Goal: Information Seeking & Learning: Learn about a topic

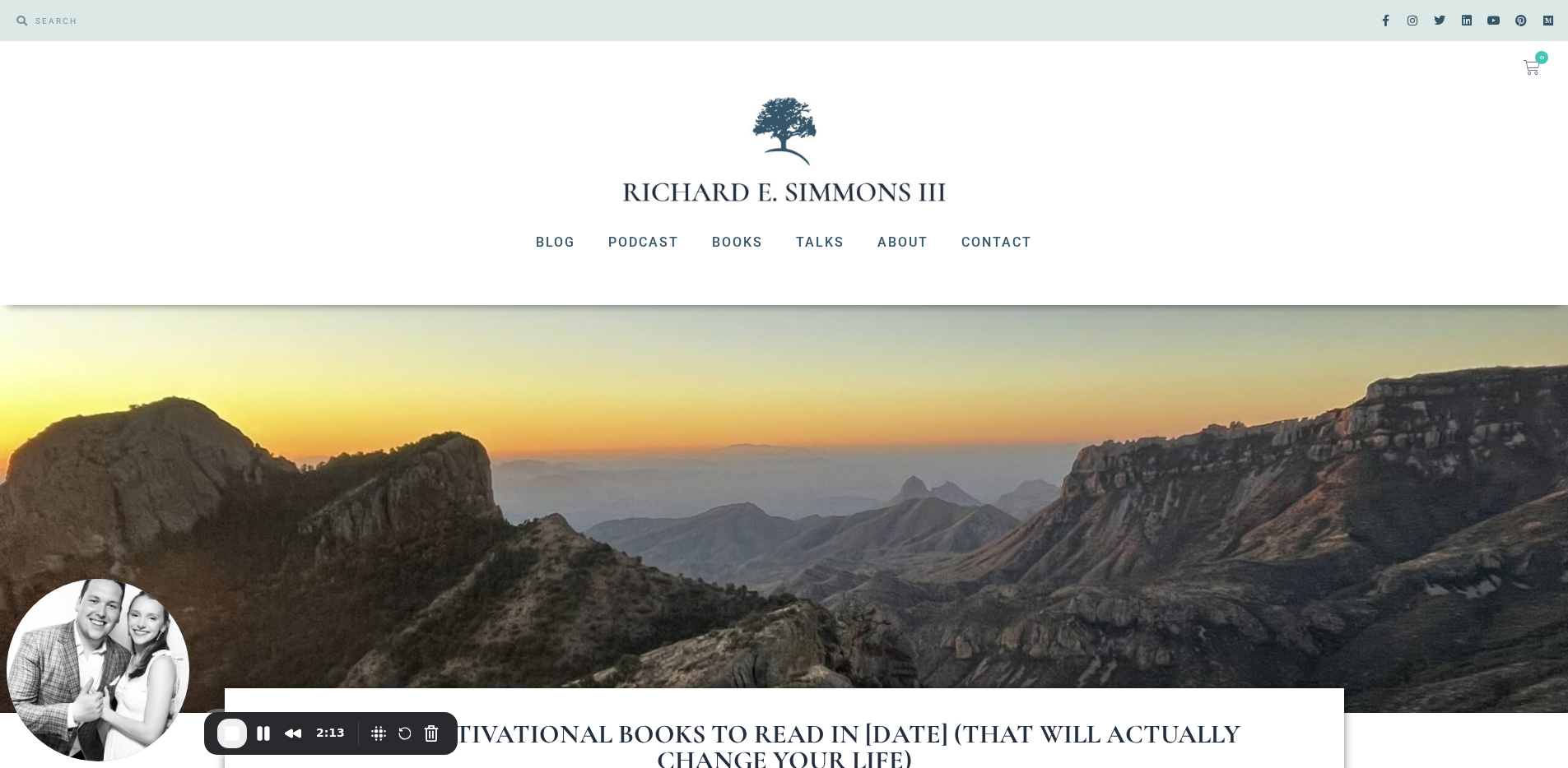
scroll to position [264, 0]
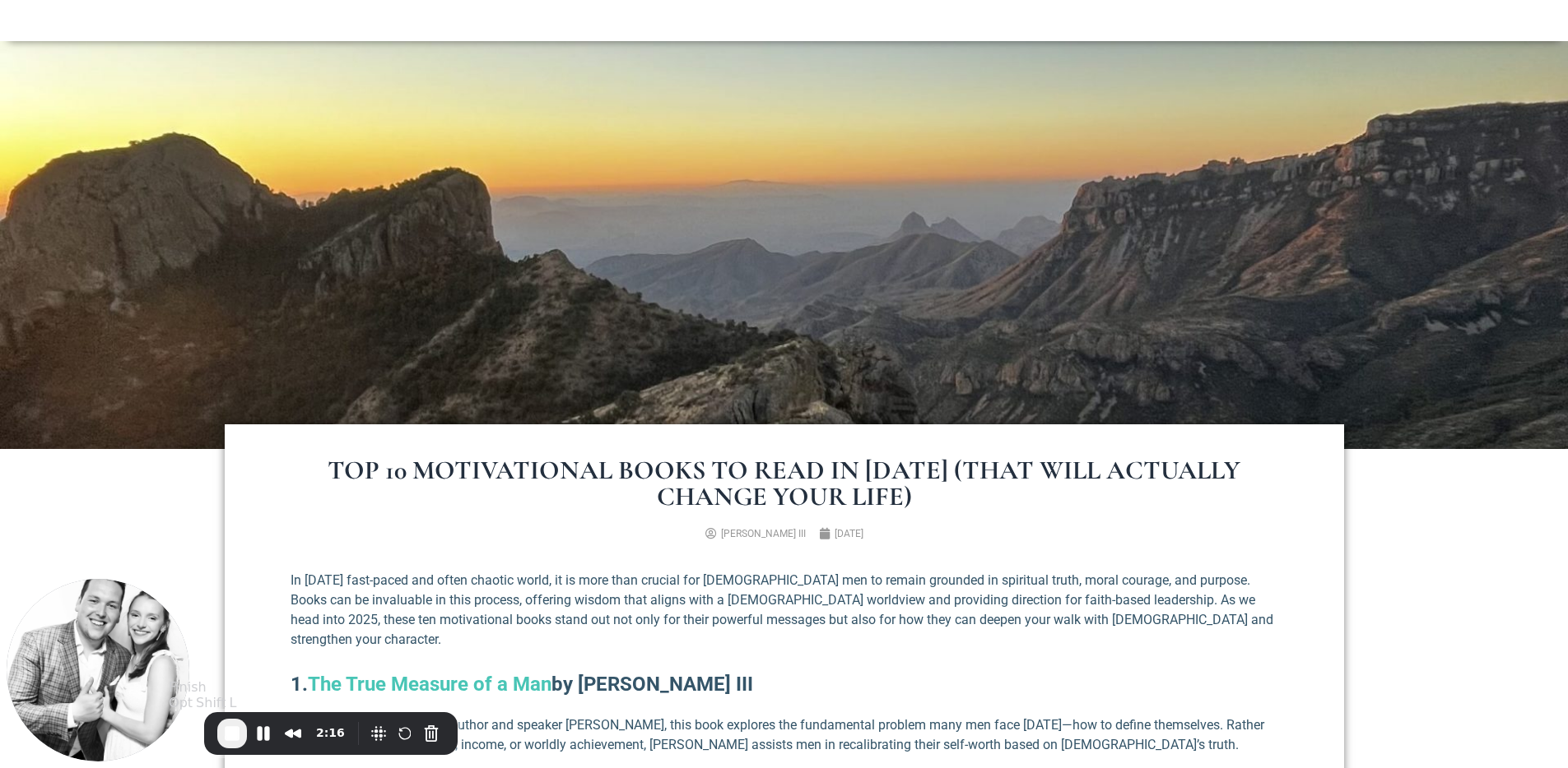
click at [233, 732] on span "End Recording" at bounding box center [232, 734] width 20 height 20
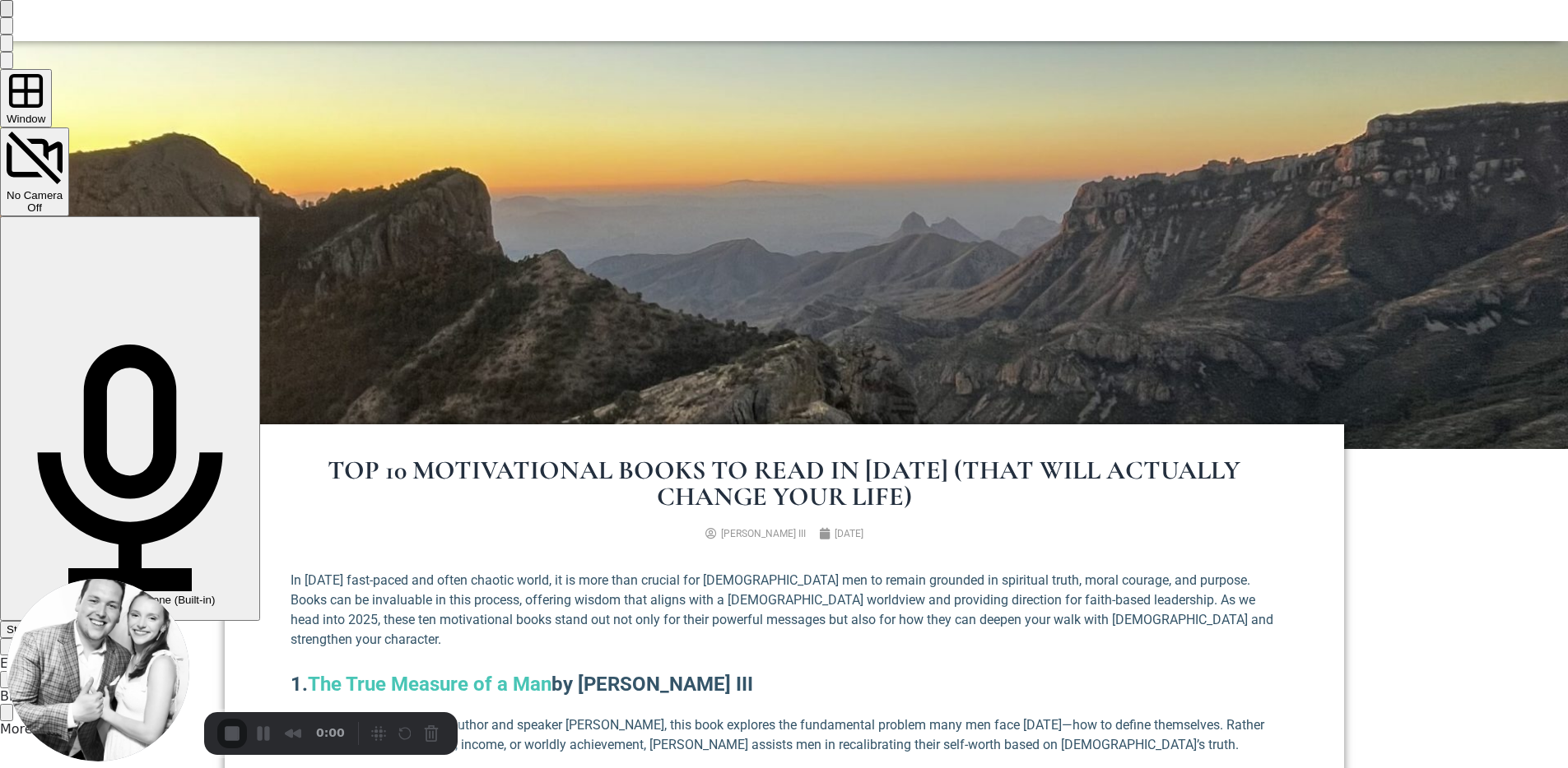
click at [83, 624] on span "Start Recording" at bounding box center [45, 629] width 77 height 12
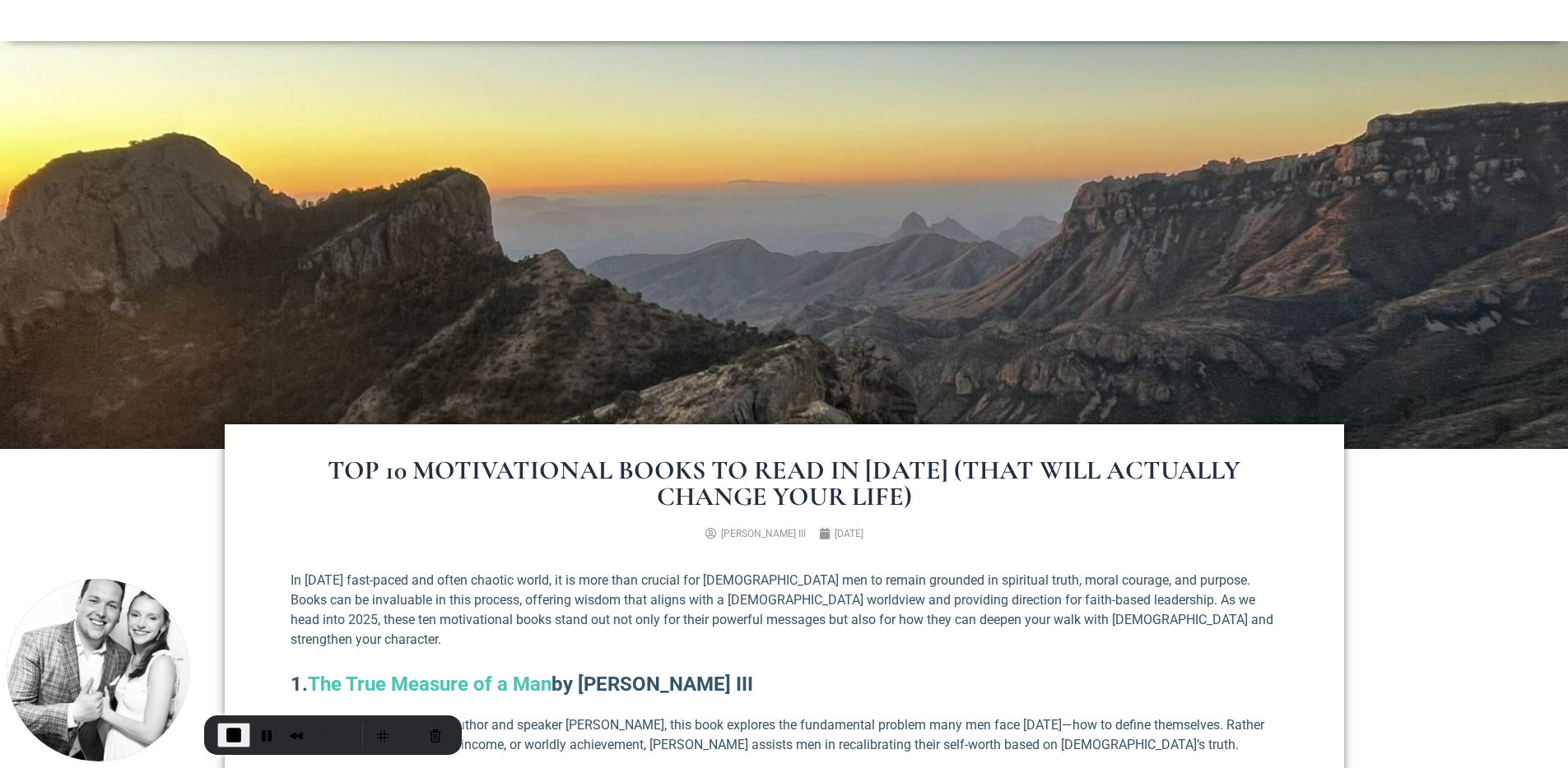
click at [788, 590] on p "In today’s fast-paced and often chaotic world, it is more than crucial for Chri…" at bounding box center [784, 610] width 988 height 79
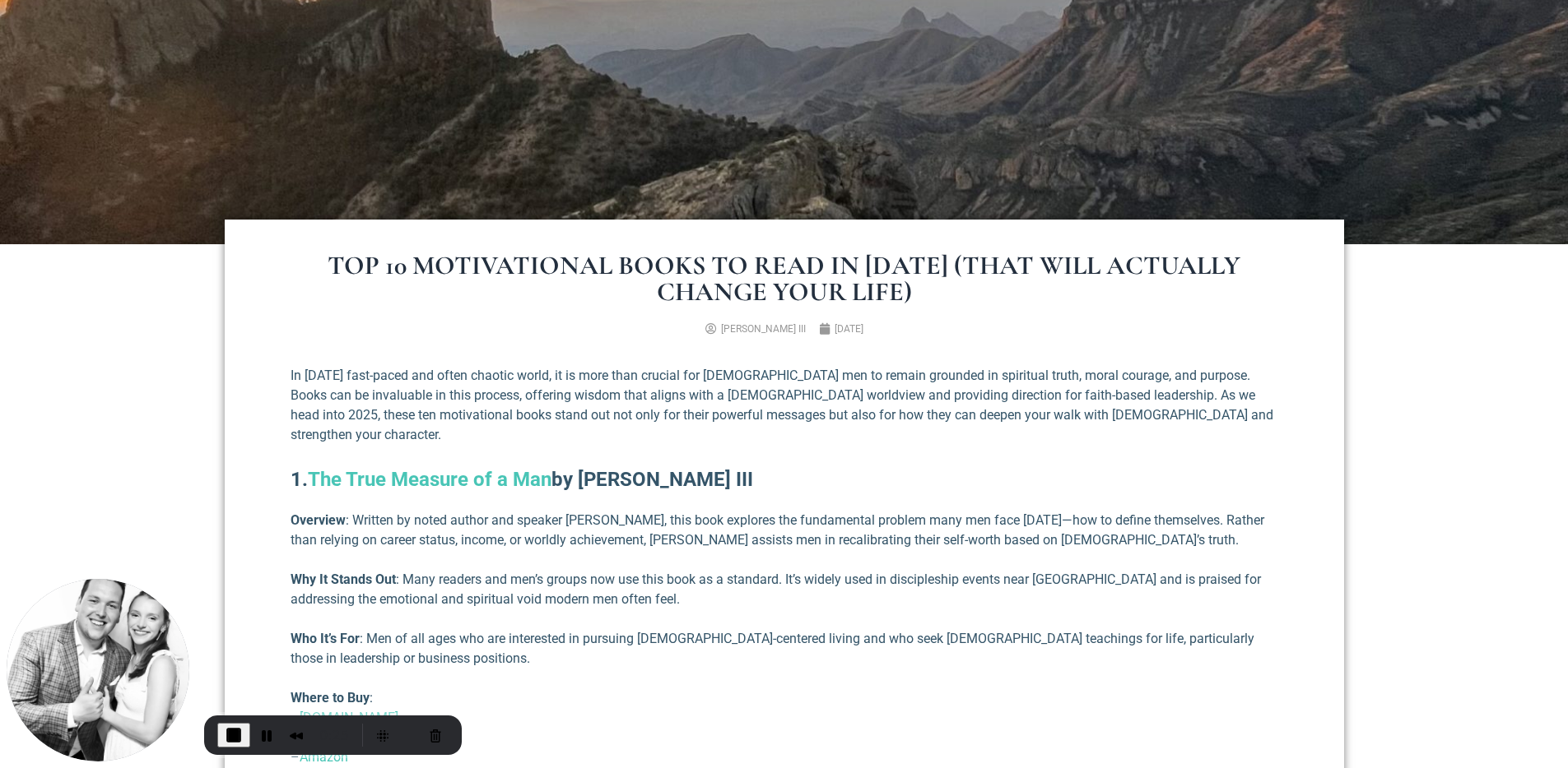
scroll to position [672, 0]
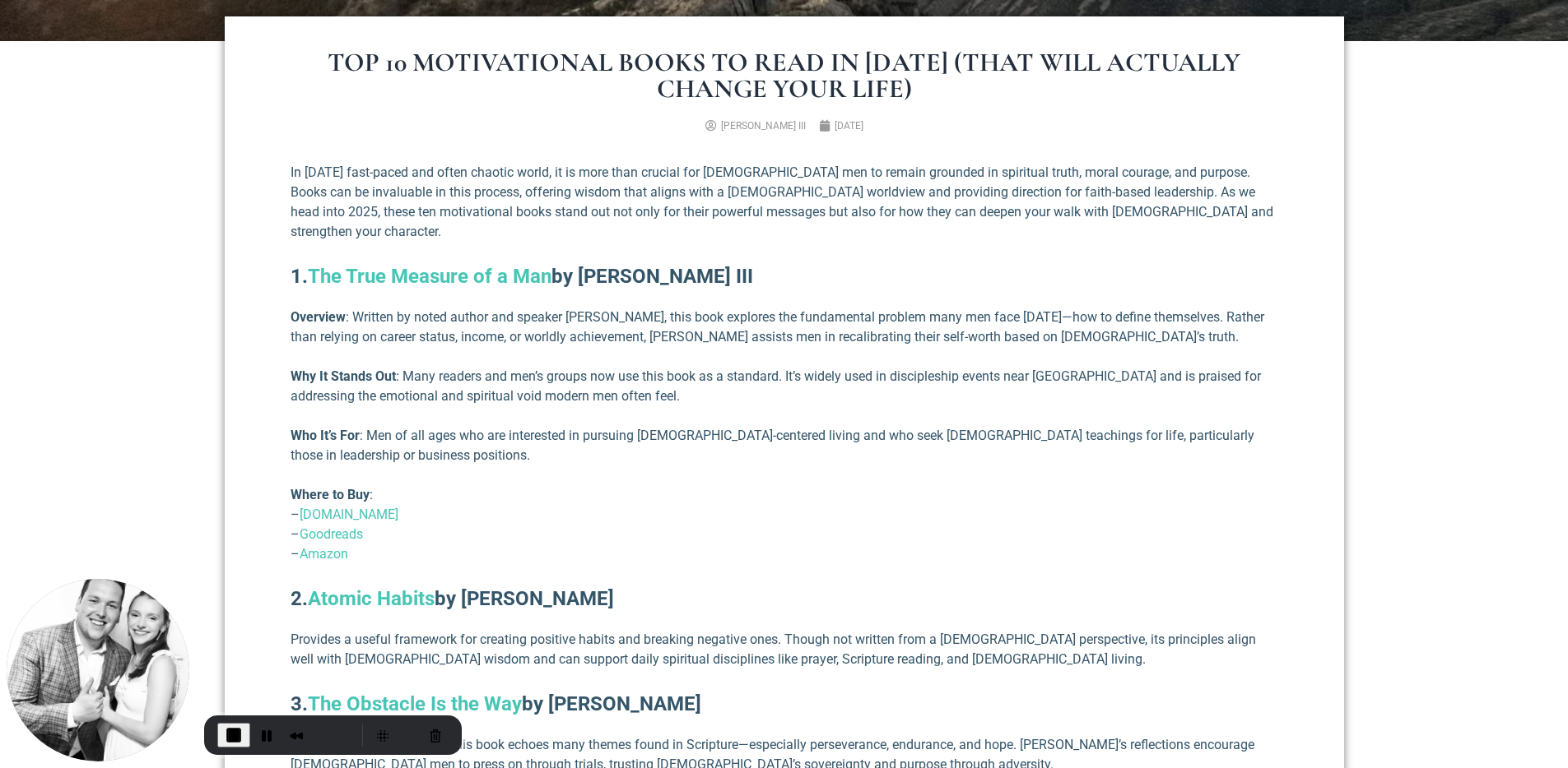
drag, startPoint x: 557, startPoint y: 257, endPoint x: 317, endPoint y: 259, distance: 240.0
click at [317, 261] on h2 "1. The True Measure of a Man by Richard E. Simmons III" at bounding box center [784, 276] width 988 height 29
drag, startPoint x: 570, startPoint y: 378, endPoint x: 464, endPoint y: 394, distance: 107.2
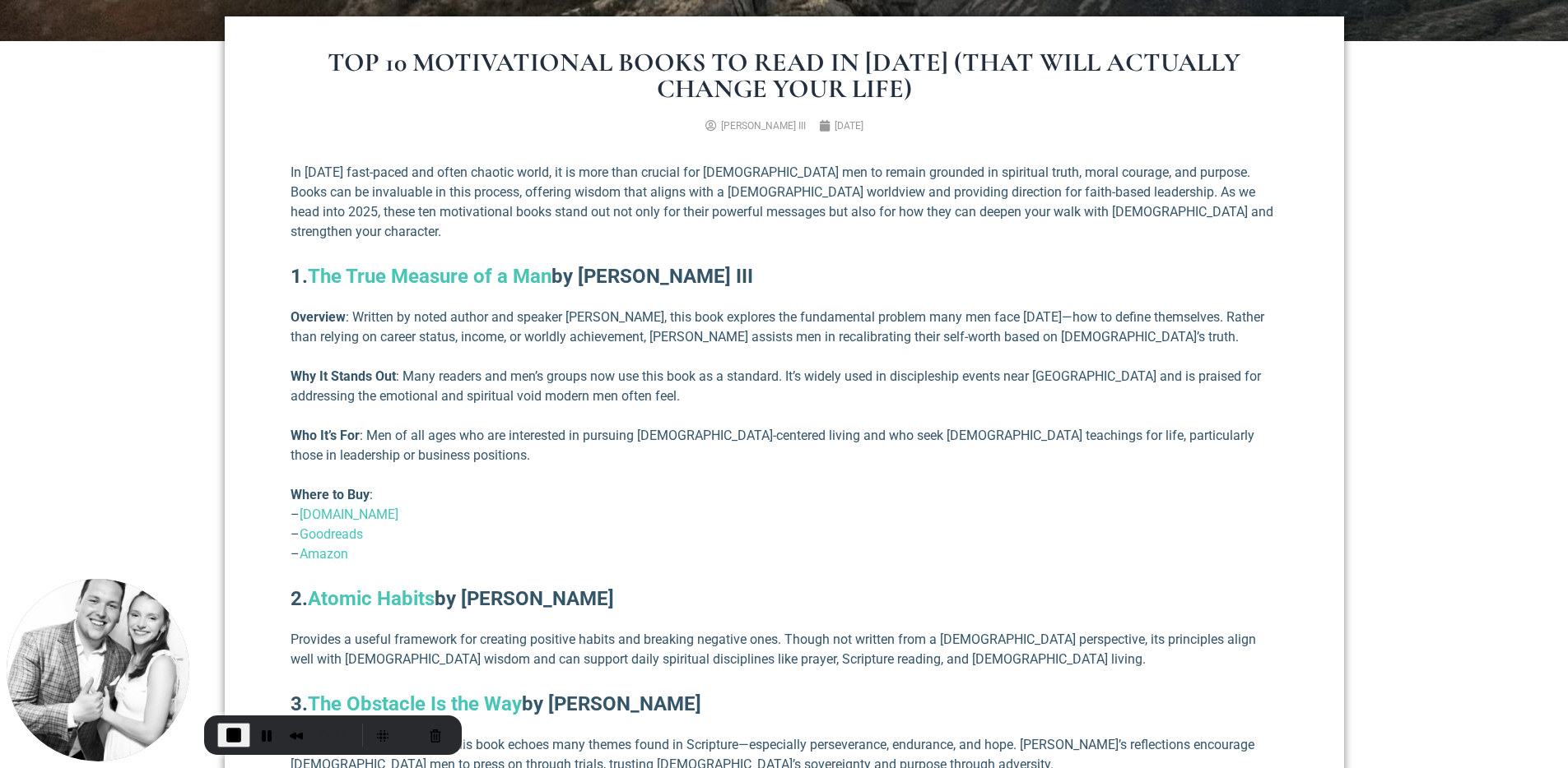
click at [570, 379] on p "Why It Stands Out : Many readers and men’s groups now use this book as a standa…" at bounding box center [784, 387] width 988 height 40
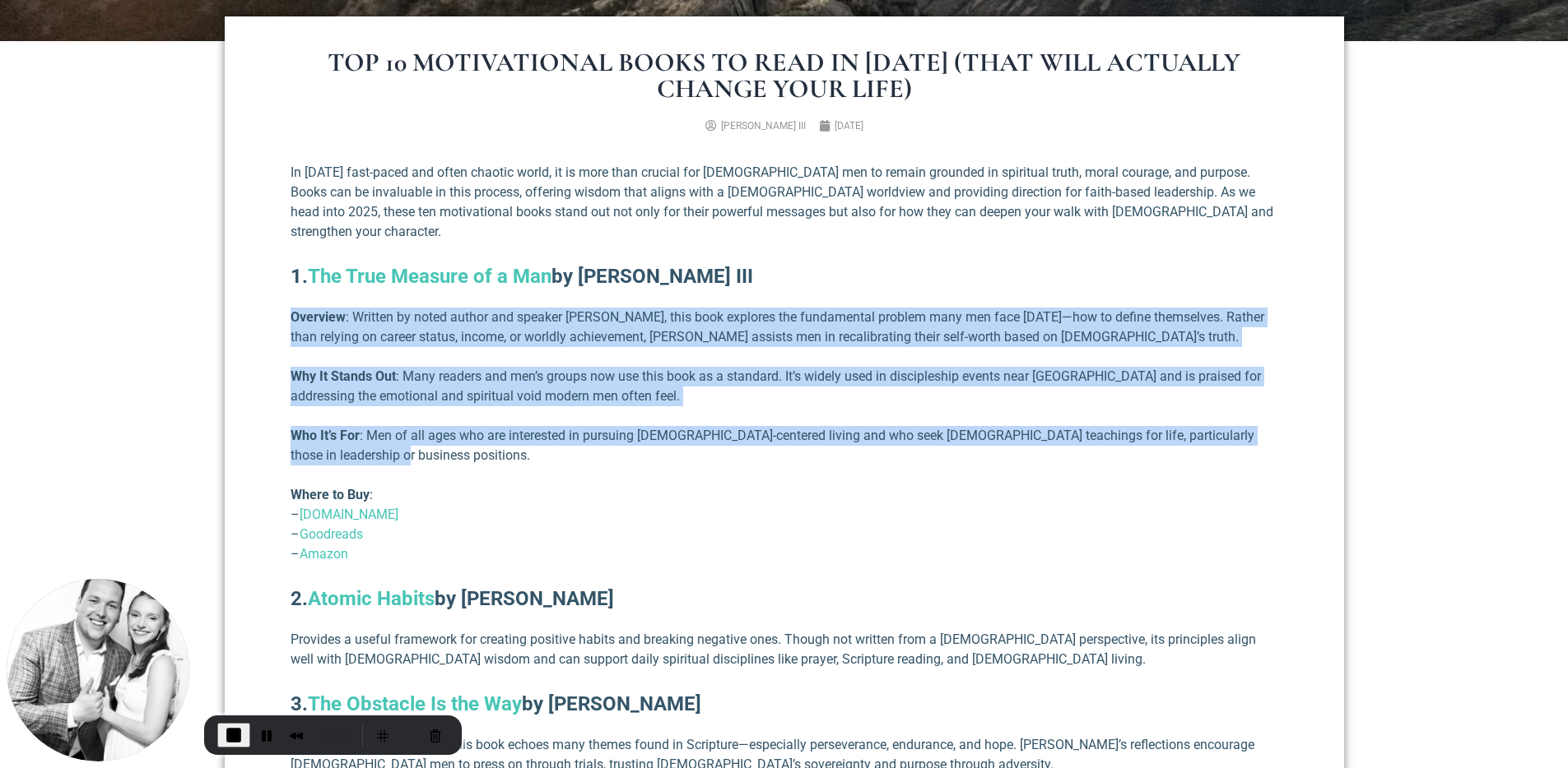
drag, startPoint x: 291, startPoint y: 299, endPoint x: 702, endPoint y: 441, distance: 434.8
click at [702, 441] on p "Who It’s For : Men of all ages who are interested in pursuing Gospel-centered l…" at bounding box center [784, 446] width 988 height 40
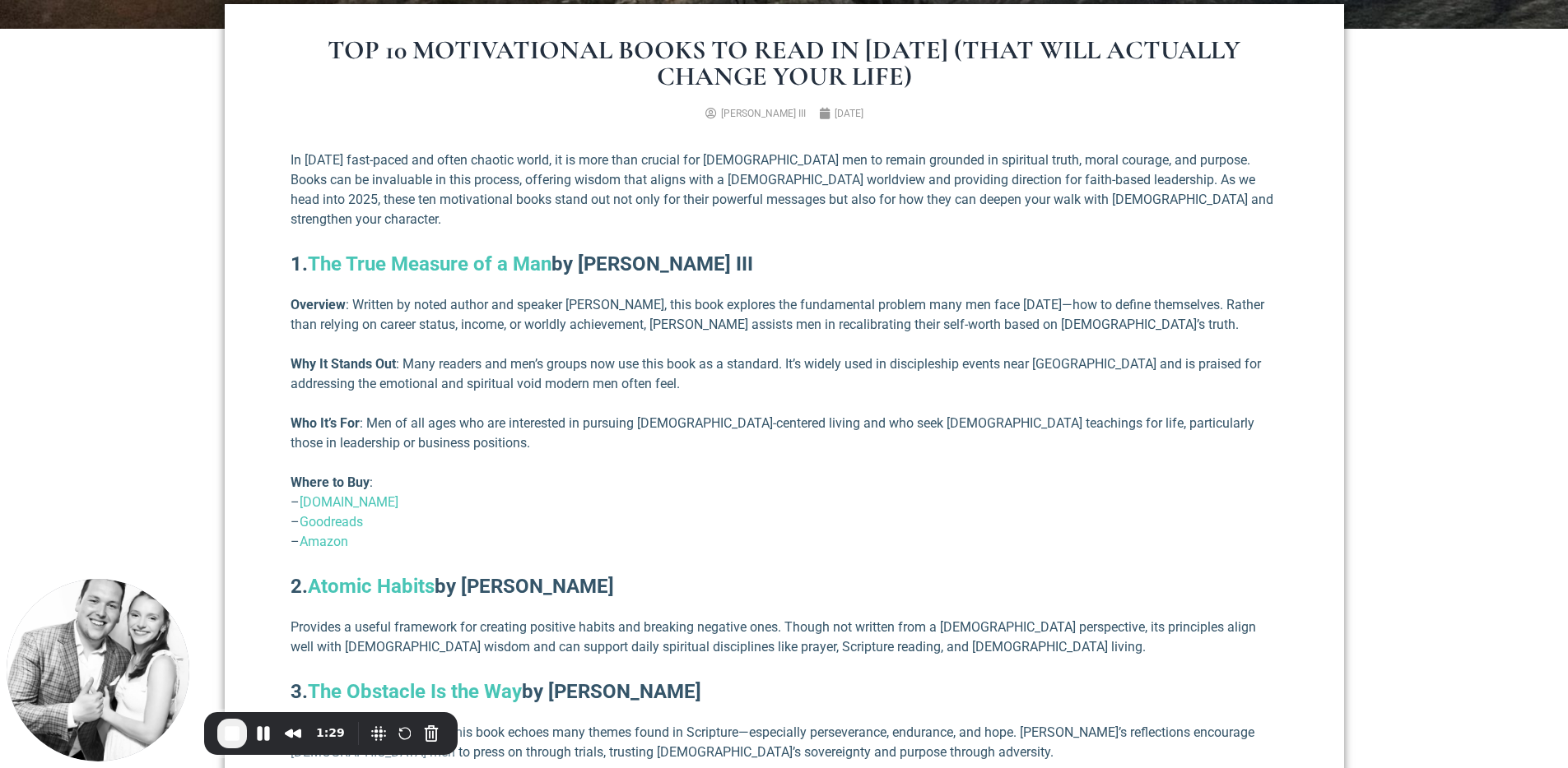
scroll to position [885, 0]
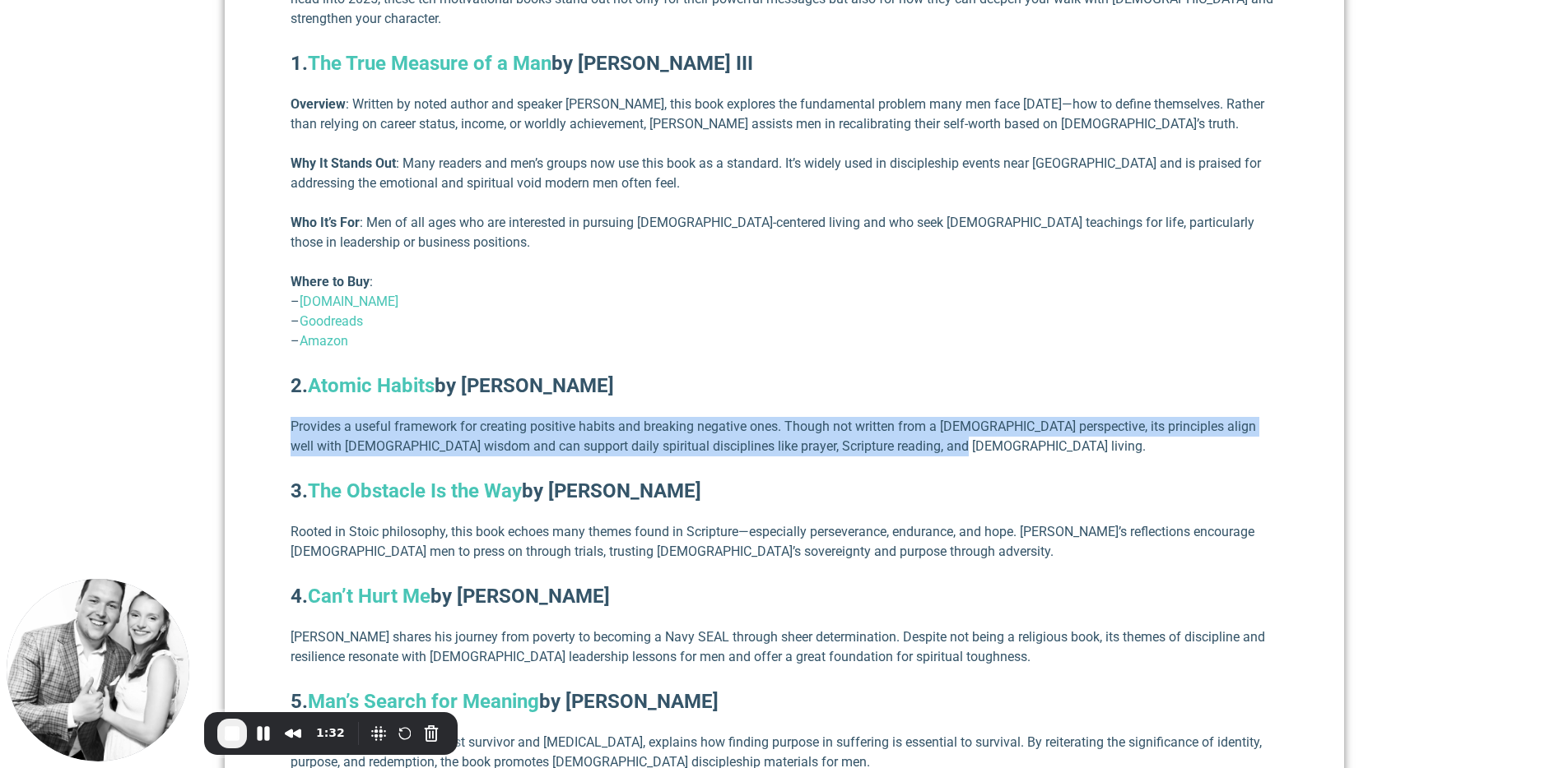
drag, startPoint x: 291, startPoint y: 401, endPoint x: 958, endPoint y: 426, distance: 667.5
click at [958, 426] on p "Provides a useful framework for creating positive habits and breaking negative …" at bounding box center [784, 437] width 988 height 40
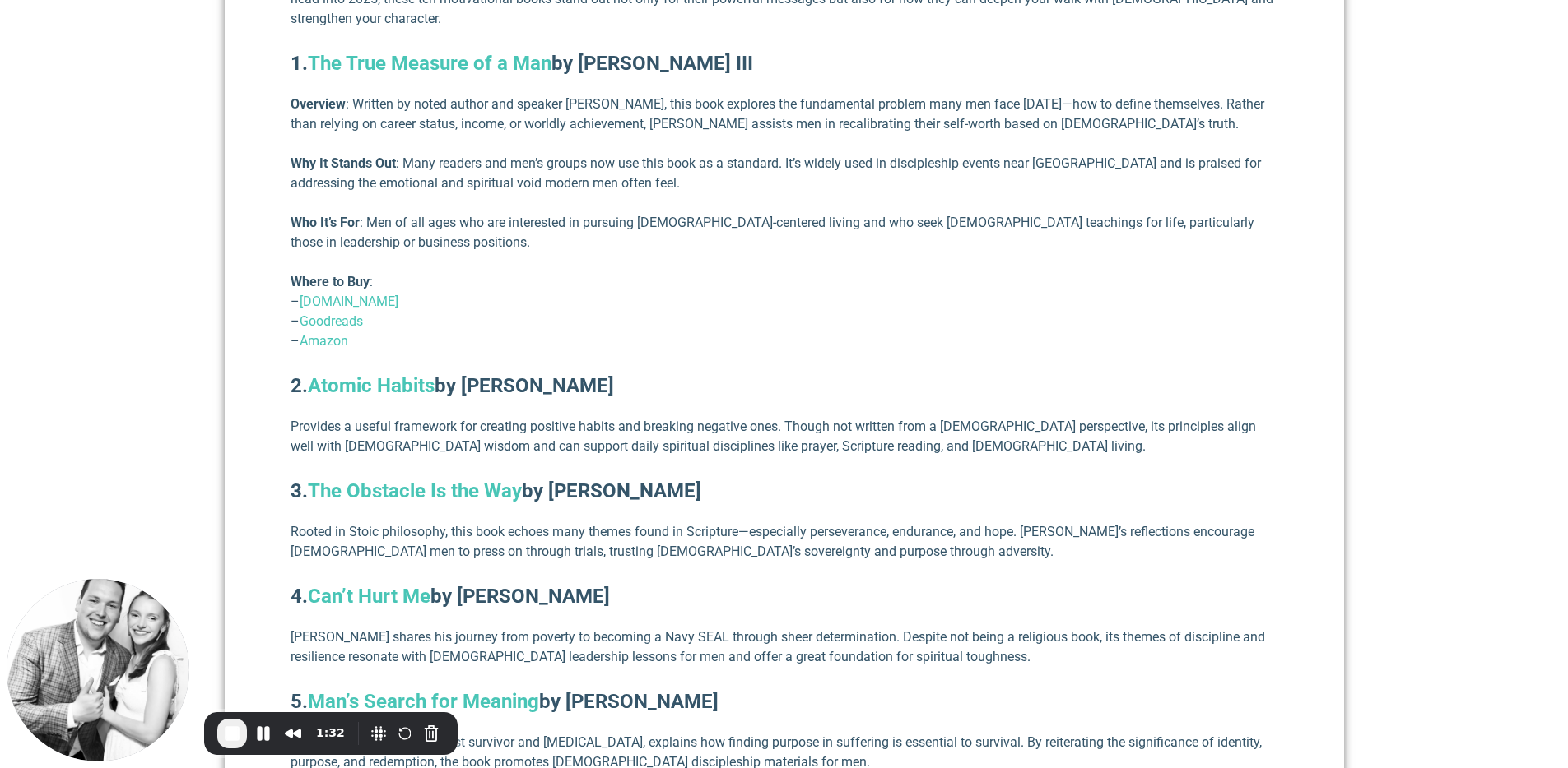
click at [958, 426] on p "Provides a useful framework for creating positive habits and breaking negative …" at bounding box center [784, 437] width 988 height 40
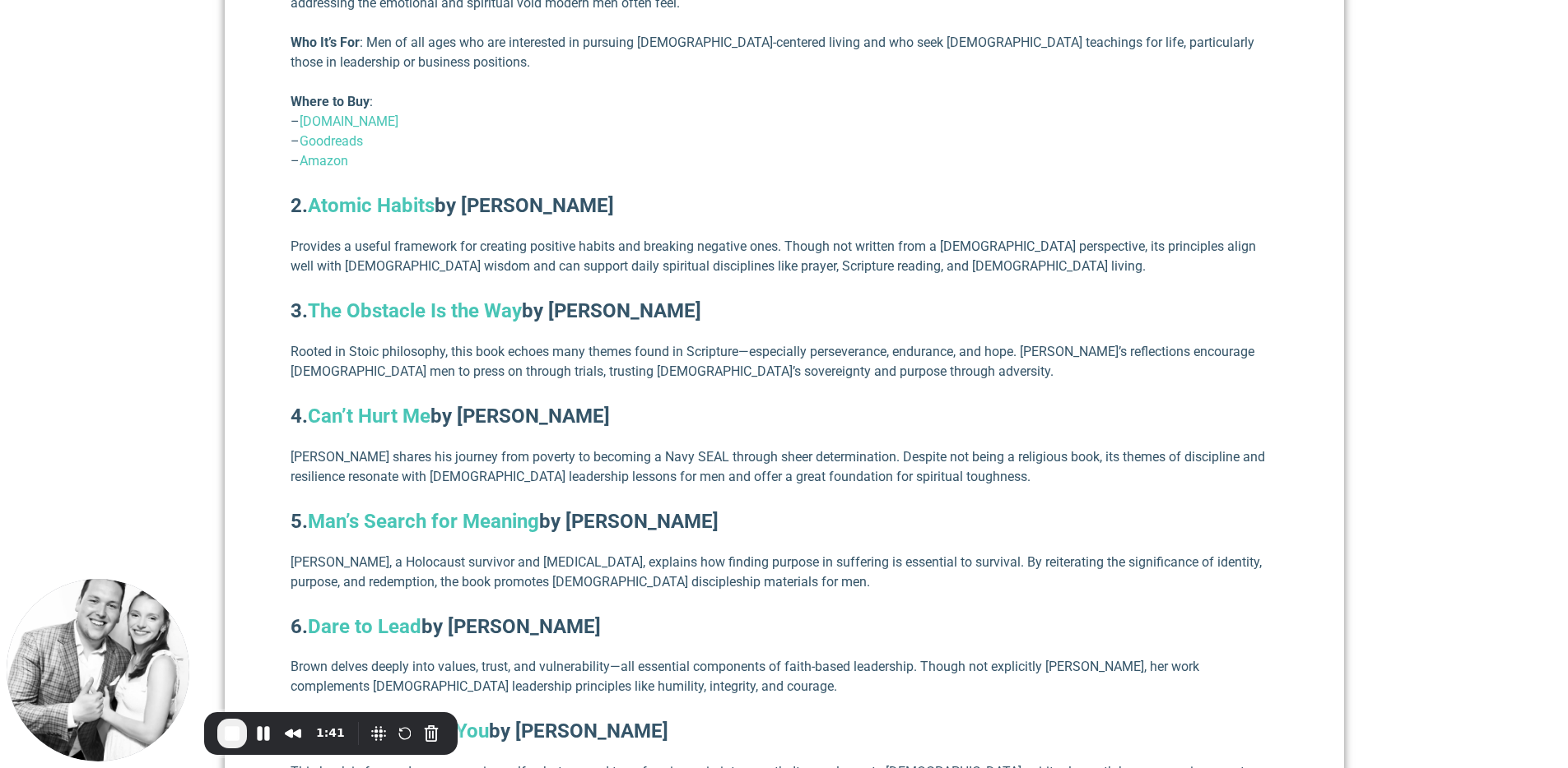
drag, startPoint x: 291, startPoint y: 222, endPoint x: 1119, endPoint y: 217, distance: 828.0
click at [1119, 237] on p "Provides a useful framework for creating positive habits and breaking negative …" at bounding box center [784, 257] width 988 height 40
click at [774, 266] on div "In today’s fast-paced and often chaotic world, it is more than crucial for Chri…" at bounding box center [784, 681] width 988 height 1821
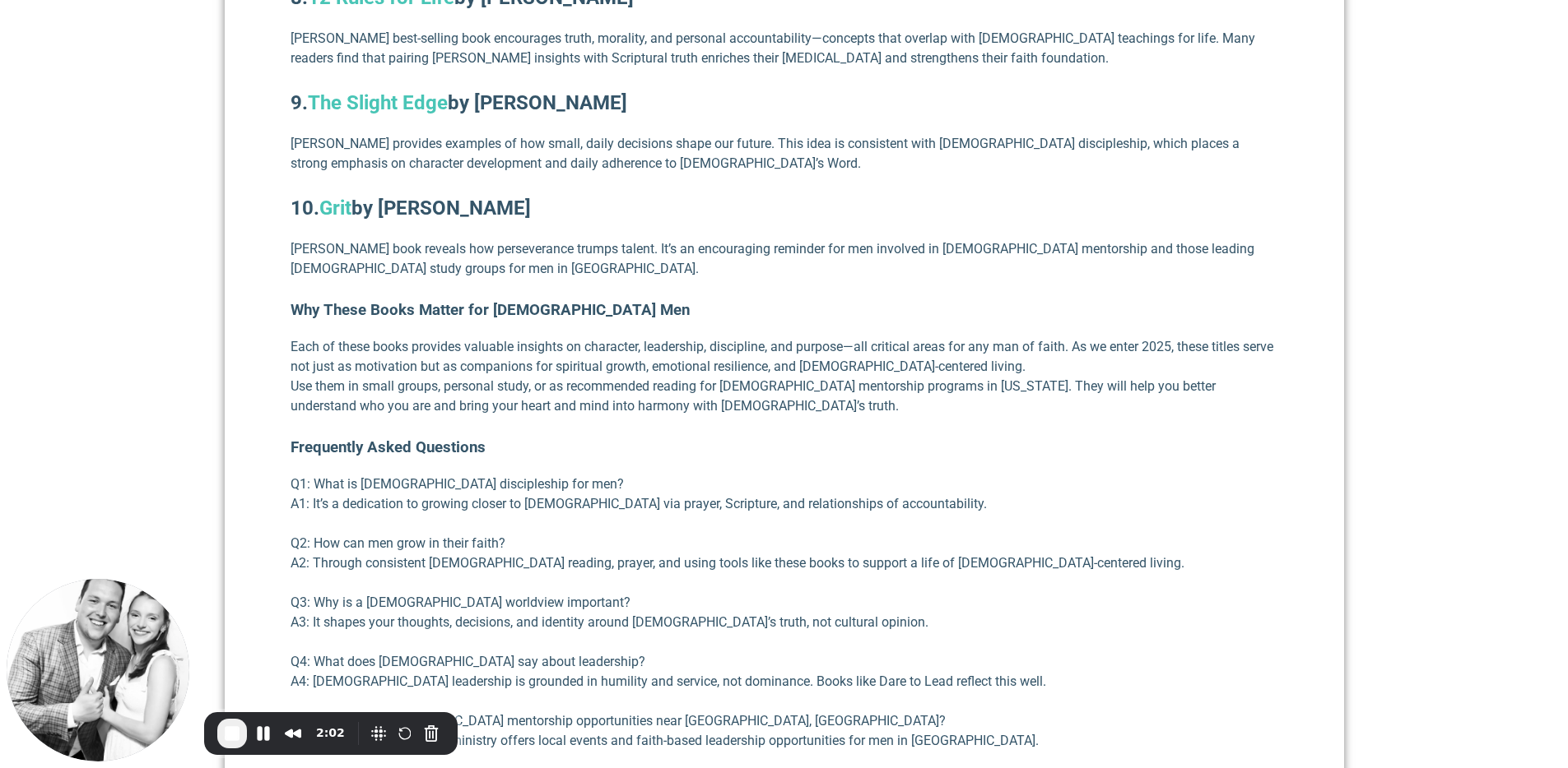
scroll to position [2022, 0]
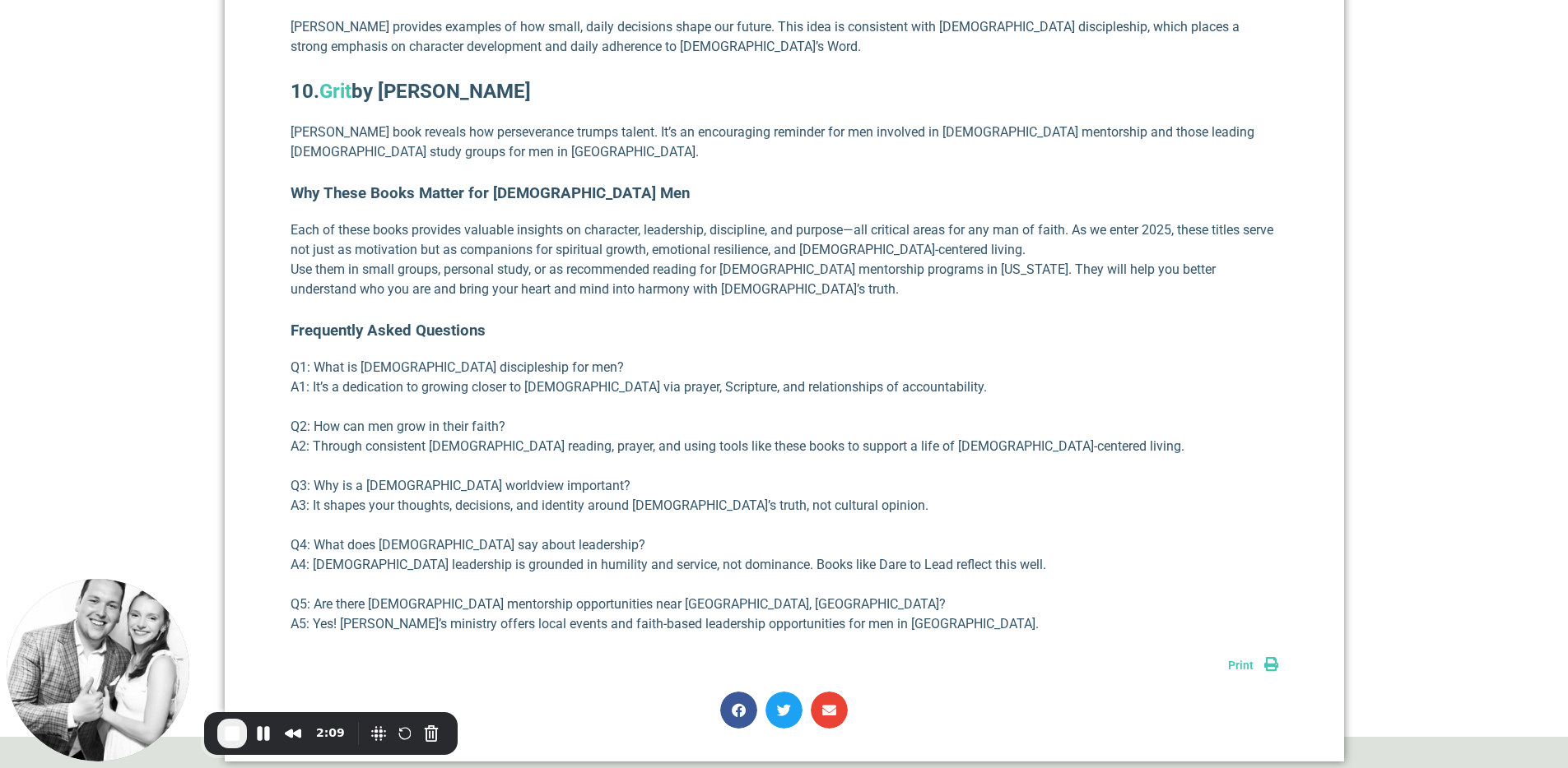
drag, startPoint x: 290, startPoint y: 308, endPoint x: 1118, endPoint y: 605, distance: 879.7
click at [1116, 606] on p "Q5: Are there Christian mentorship opportunities near Birmingham, AL? A5: Yes! …" at bounding box center [784, 615] width 988 height 40
drag, startPoint x: 1089, startPoint y: 612, endPoint x: 285, endPoint y: 313, distance: 857.8
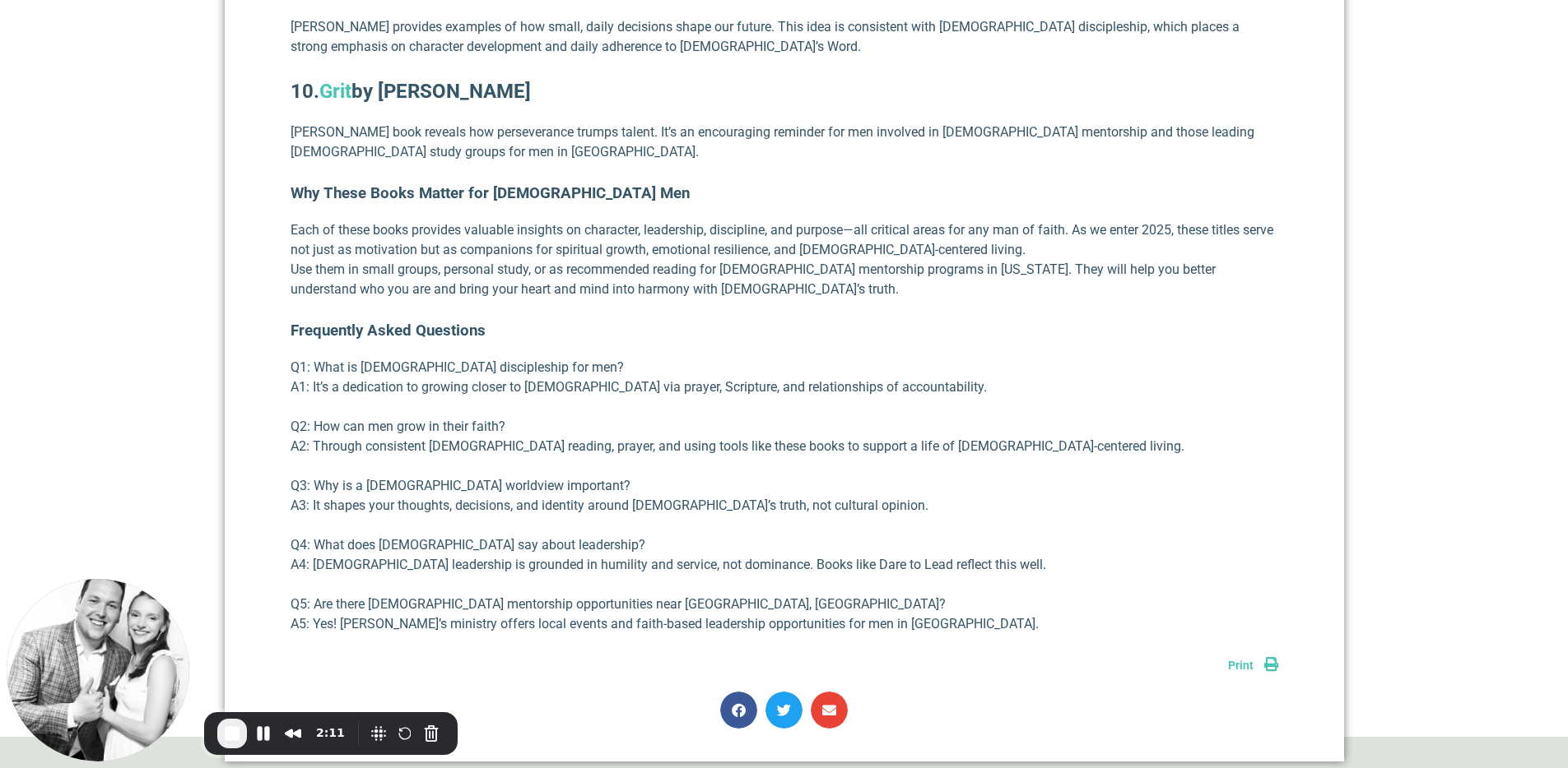
drag, startPoint x: 292, startPoint y: 315, endPoint x: 1123, endPoint y: 610, distance: 881.8
click at [1118, 609] on p "Q5: Are there Christian mentorship opportunities near Birmingham, AL? A5: Yes! …" at bounding box center [784, 615] width 988 height 40
drag, startPoint x: 1061, startPoint y: 618, endPoint x: 150, endPoint y: 181, distance: 1010.4
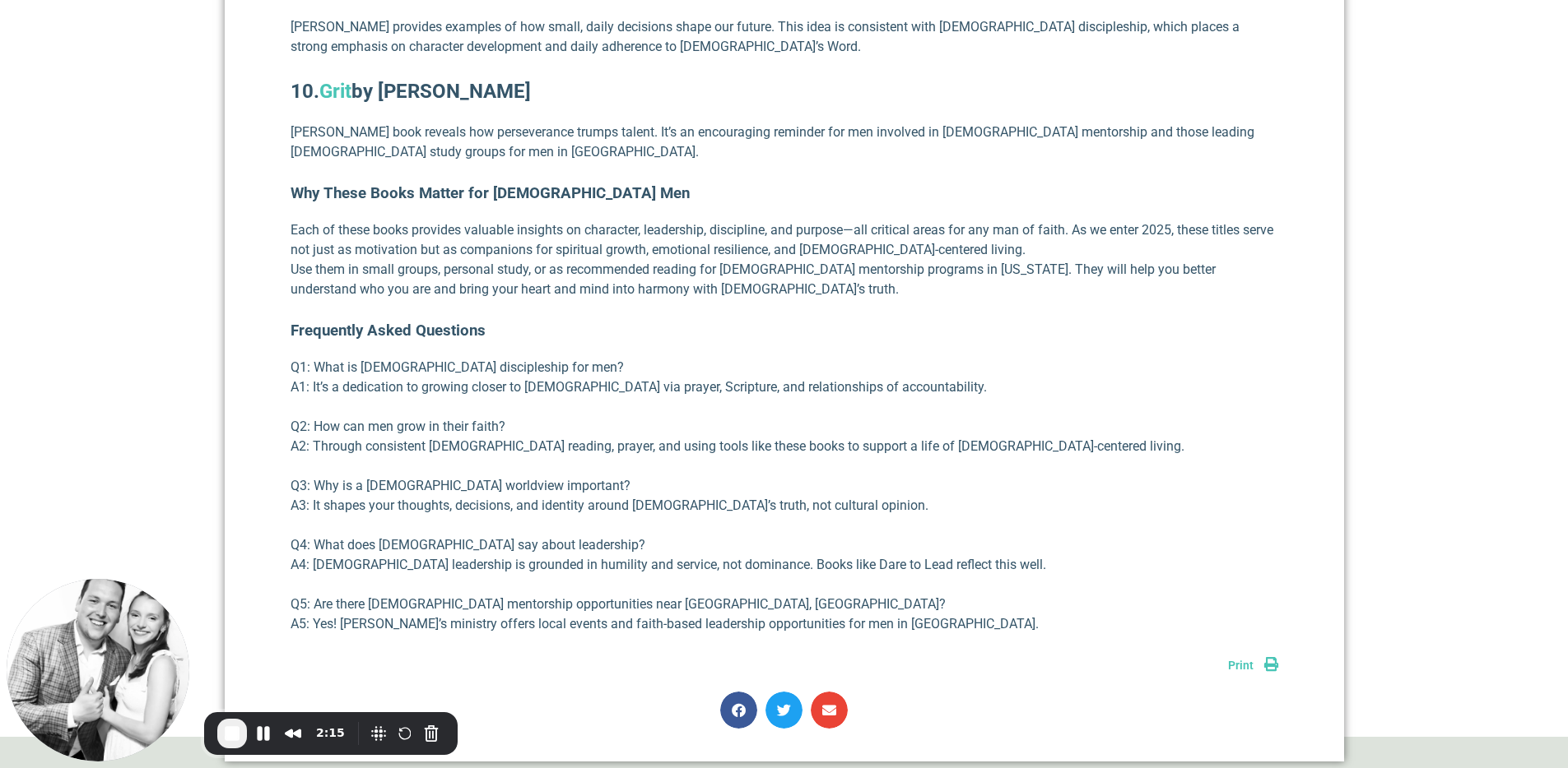
click at [347, 319] on h3 "Frequently Asked Questions" at bounding box center [784, 331] width 988 height 23
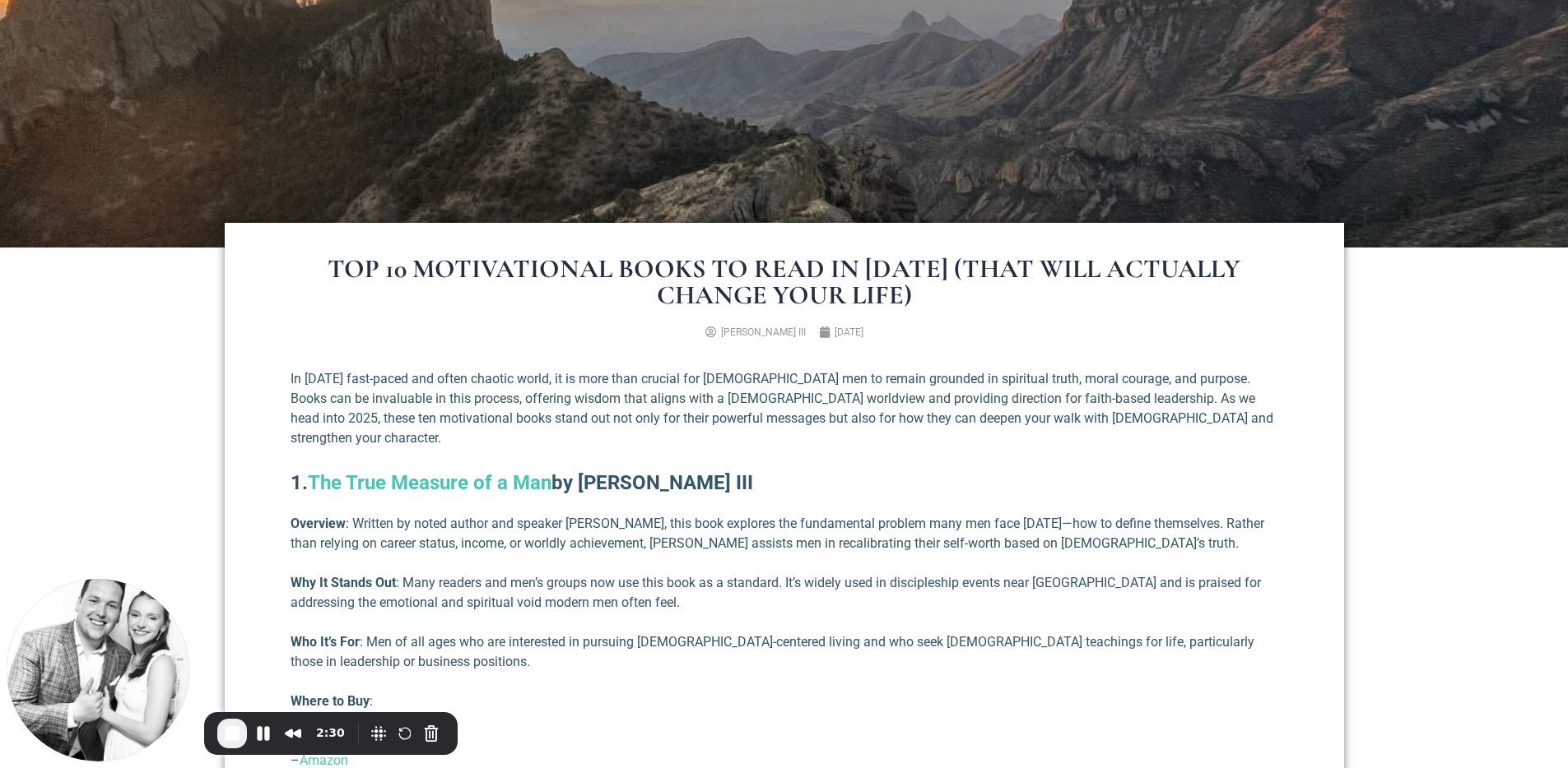
scroll to position [445, 0]
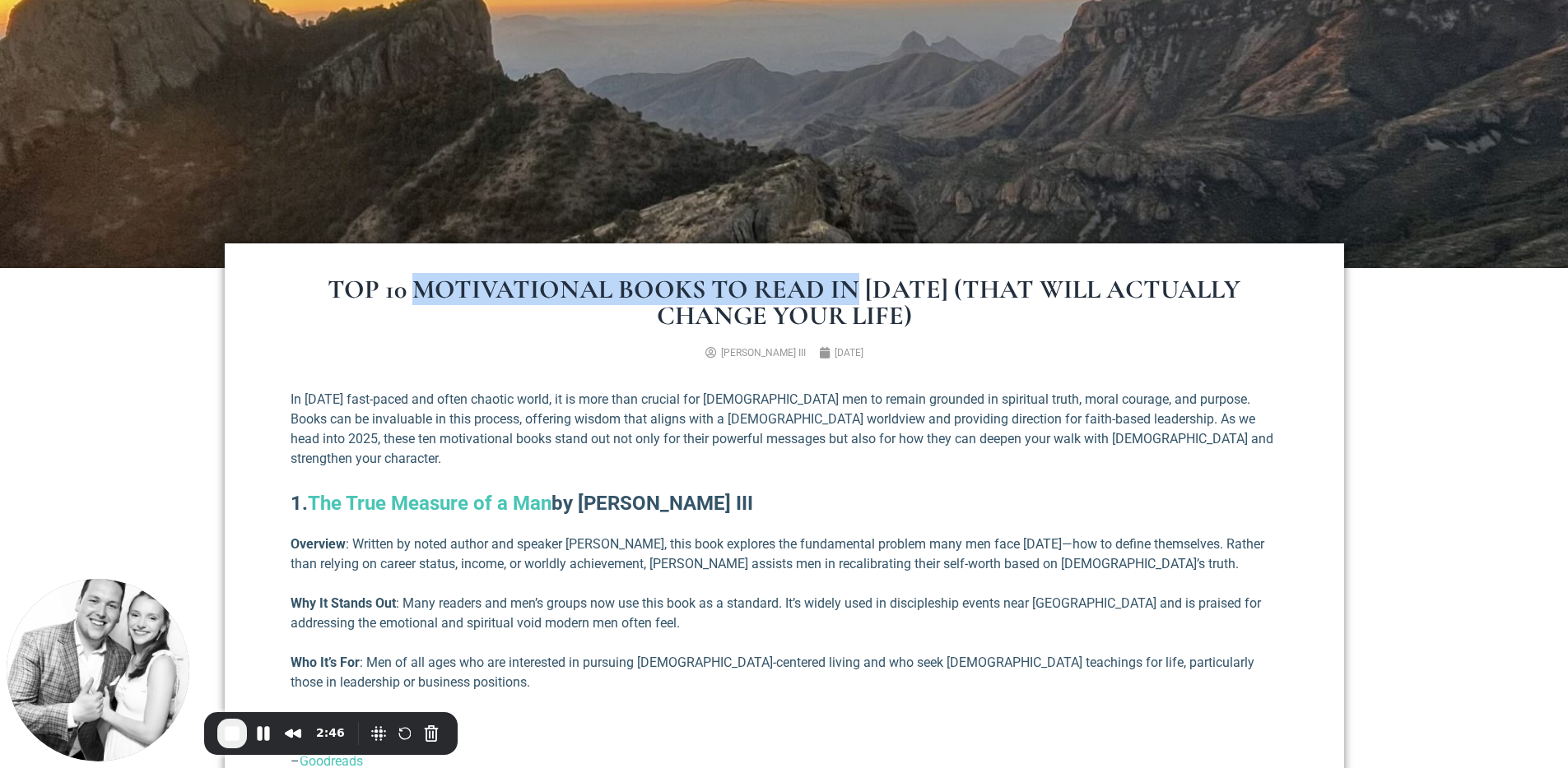
drag, startPoint x: 434, startPoint y: 292, endPoint x: 874, endPoint y: 278, distance: 440.2
click at [874, 278] on h1 "Top 10 Motivational Books to Read in 2025 (That Will Actually Change Your Life)" at bounding box center [784, 302] width 988 height 52
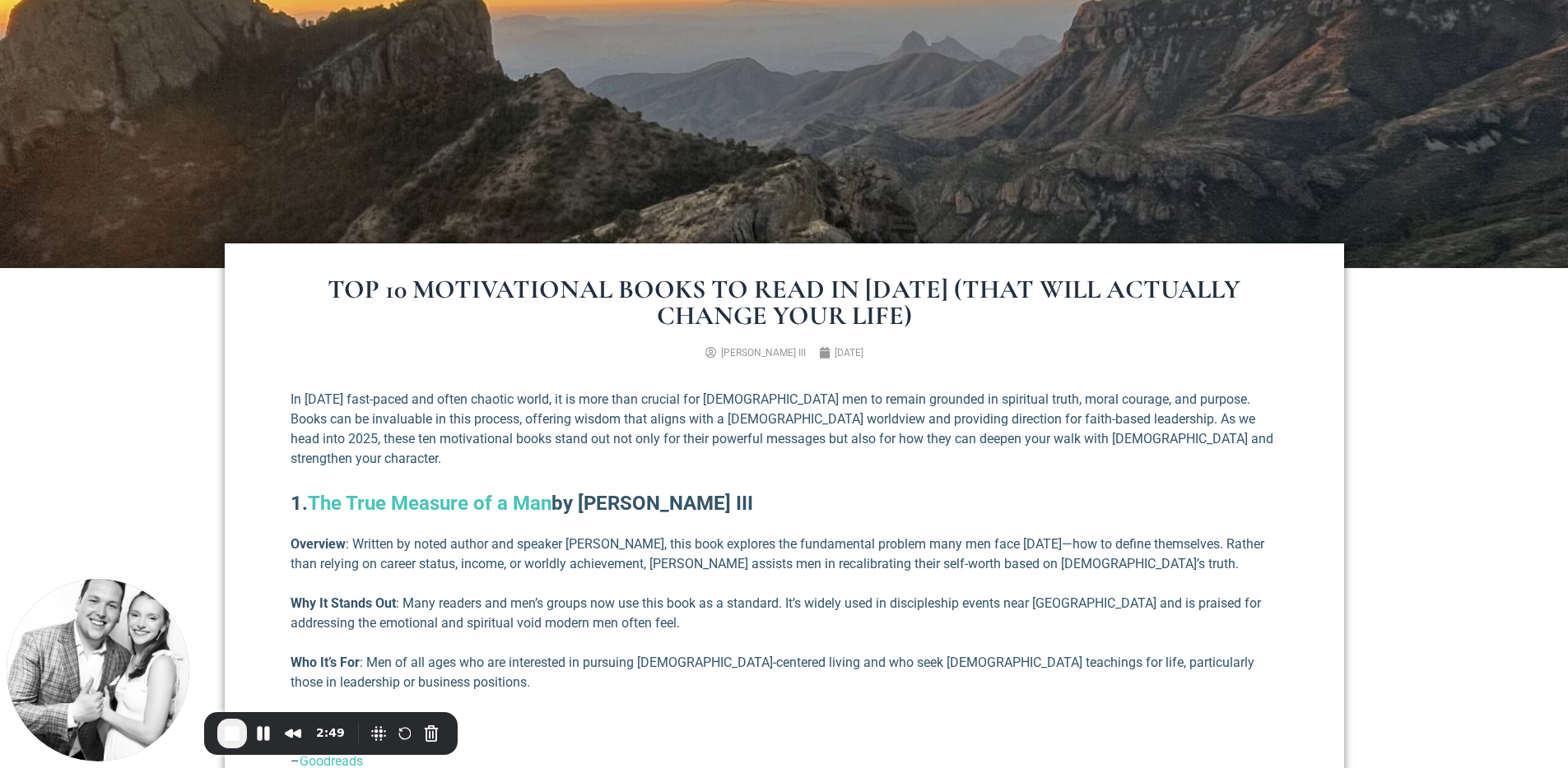
click at [229, 736] on span "End Recording" at bounding box center [232, 734] width 20 height 20
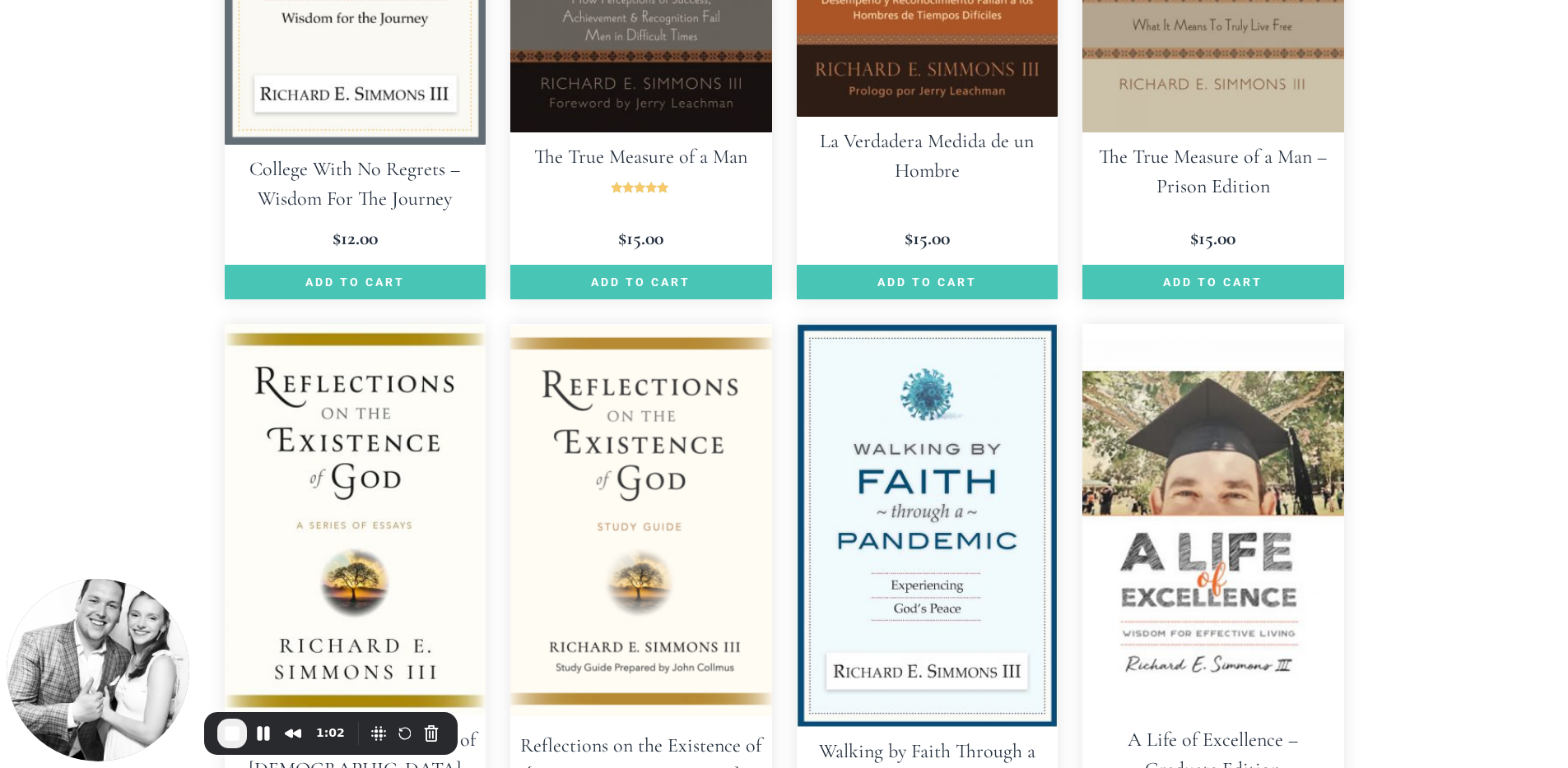
scroll to position [1100, 0]
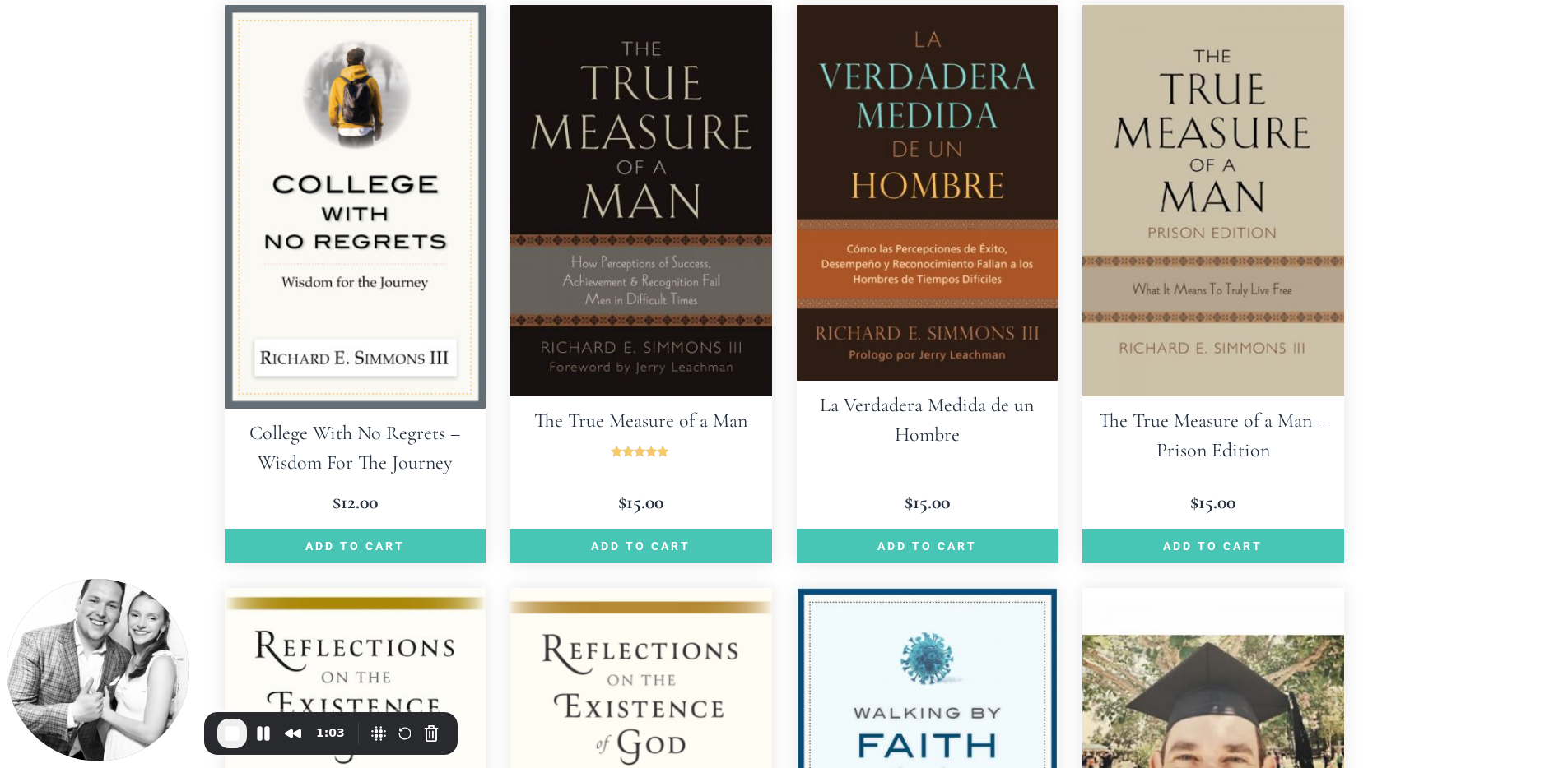
click at [676, 315] on img at bounding box center [641, 201] width 261 height 392
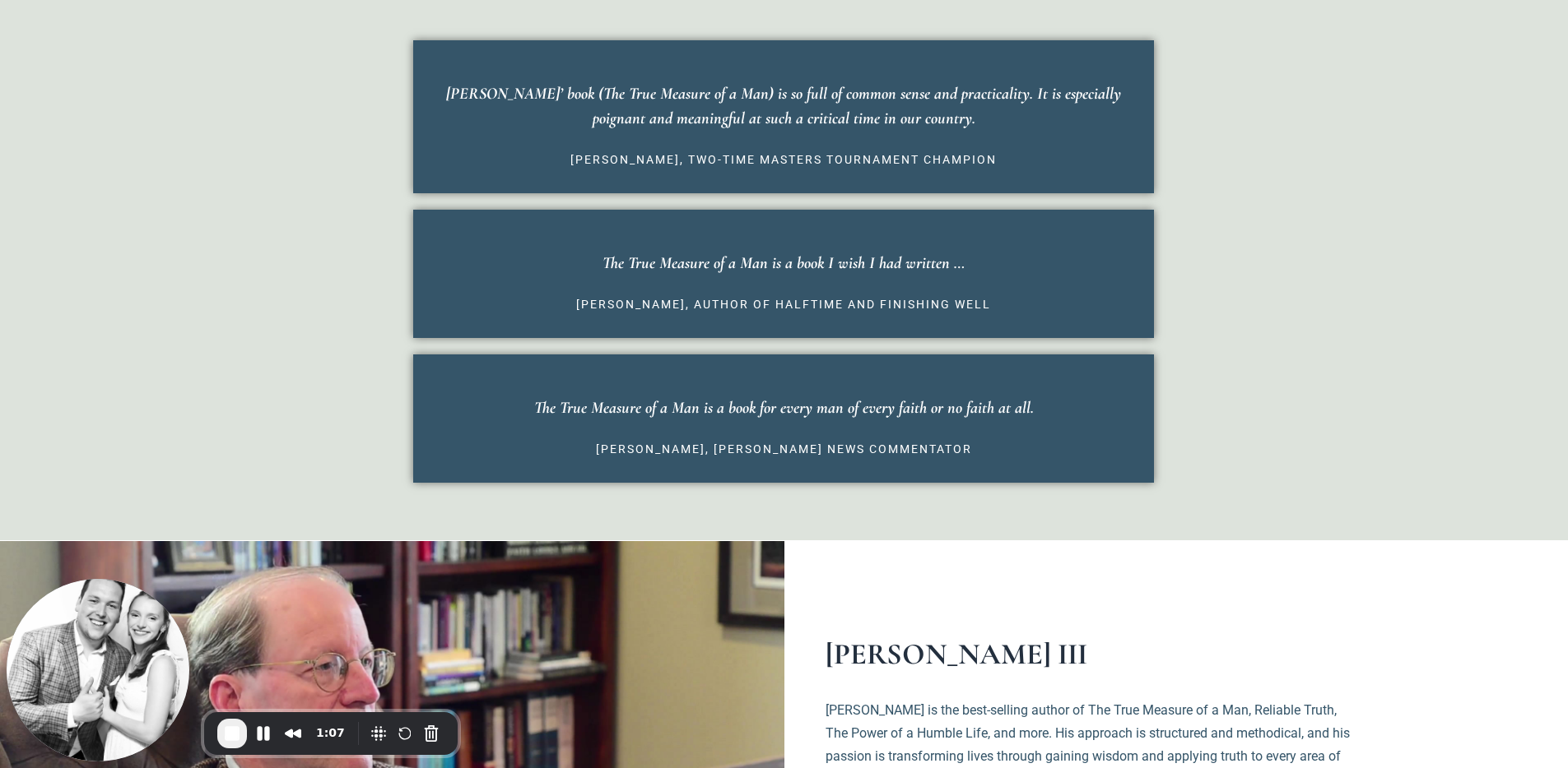
scroll to position [1337, 0]
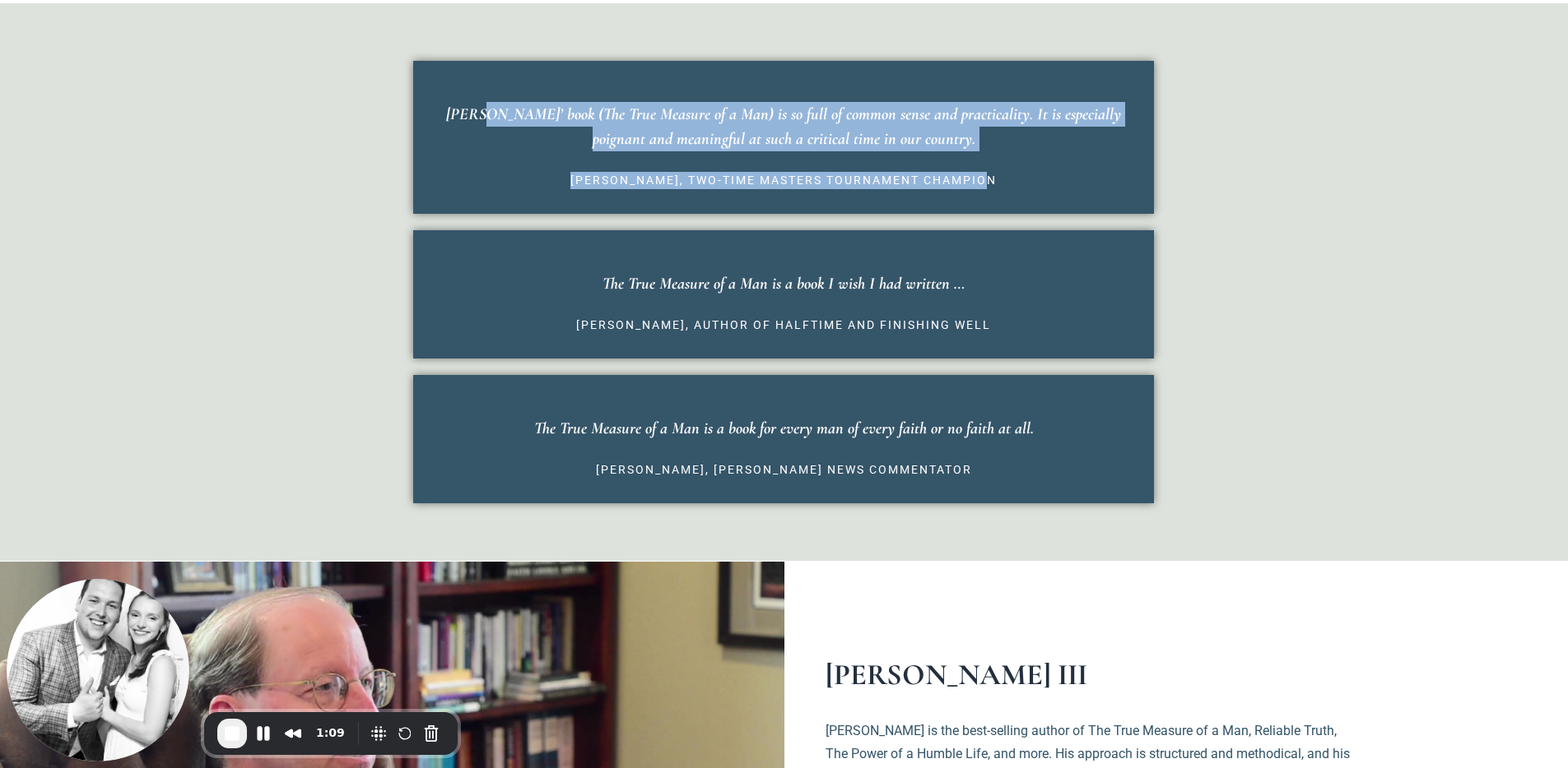
drag, startPoint x: 447, startPoint y: 105, endPoint x: 1022, endPoint y: 186, distance: 580.7
click at [1022, 186] on blockquote "[PERSON_NAME]’ book (The True Measure of a Man) is so full of common sense and …" at bounding box center [784, 137] width 741 height 153
click at [1022, 186] on cite "[PERSON_NAME], two-time Masters Tournament champion" at bounding box center [784, 181] width 691 height 17
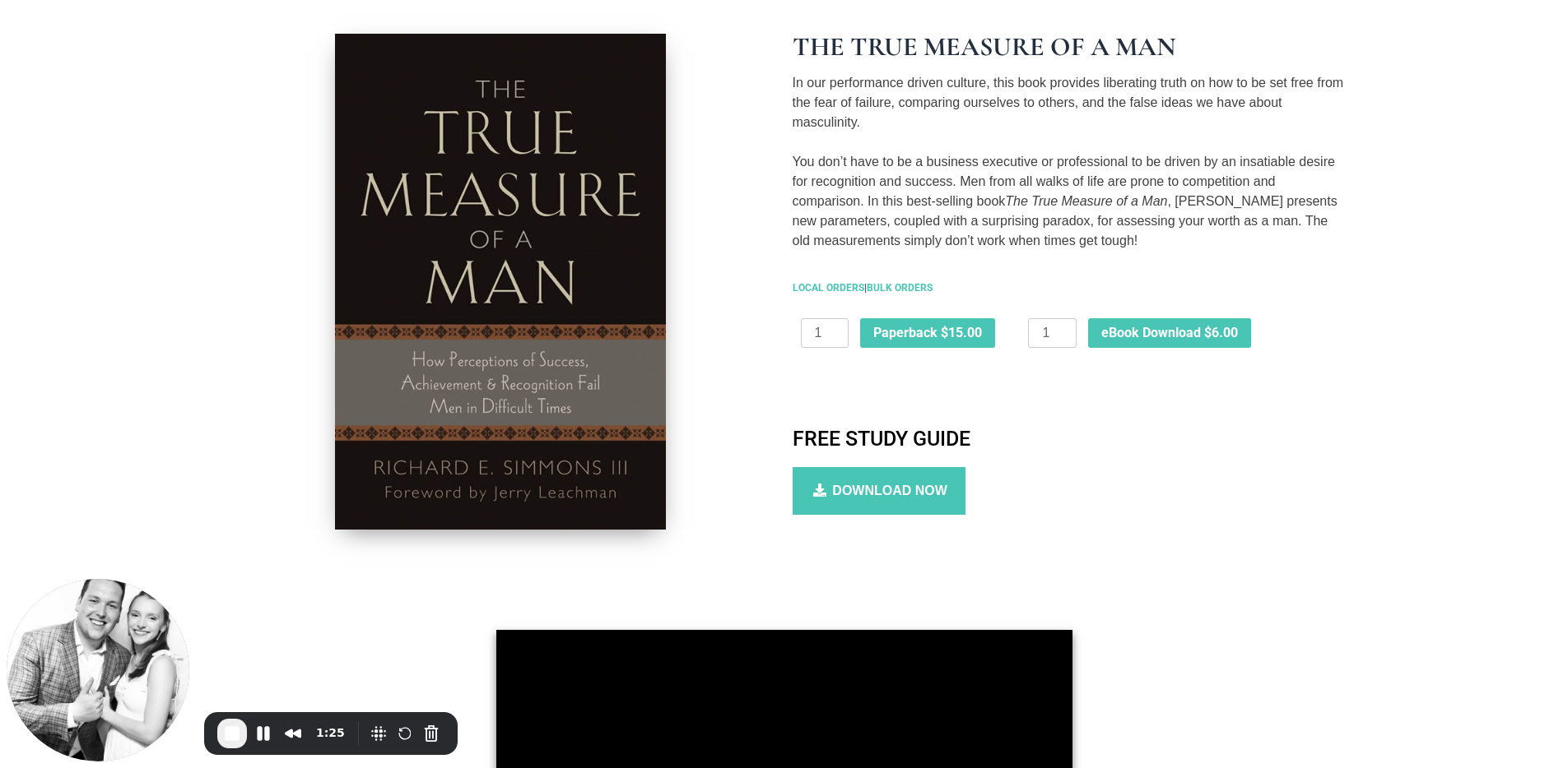
scroll to position [0, 0]
